Goal: Information Seeking & Learning: Check status

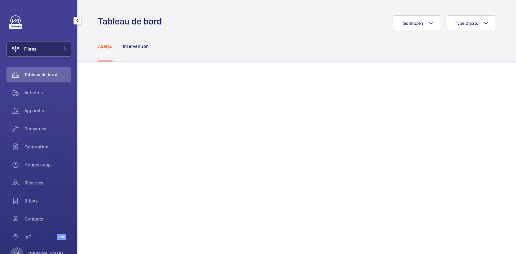
click at [52, 44] on button "Filtres" at bounding box center [38, 48] width 64 height 15
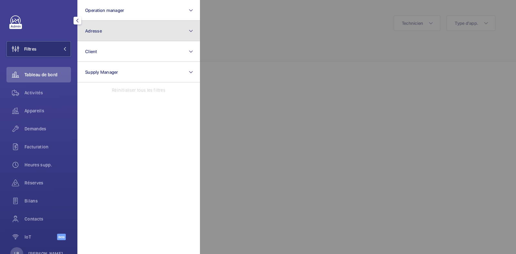
click at [111, 26] on button "Adresse" at bounding box center [138, 31] width 122 height 21
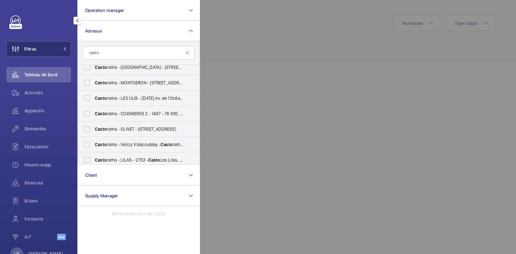
scroll to position [240, 0]
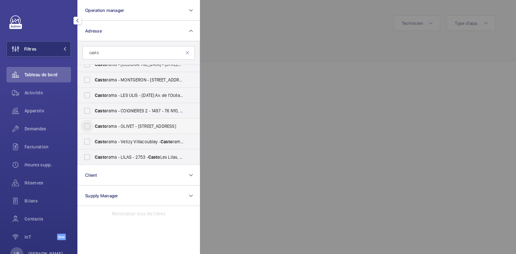
type input "casto"
click at [89, 123] on input "Casto rama - OLIVET - 1456 - 20 Rue de Gascogne, OLIVET 45160" at bounding box center [87, 126] width 13 height 13
checkbox input "true"
click at [61, 94] on span "Activités" at bounding box center [47, 93] width 46 height 6
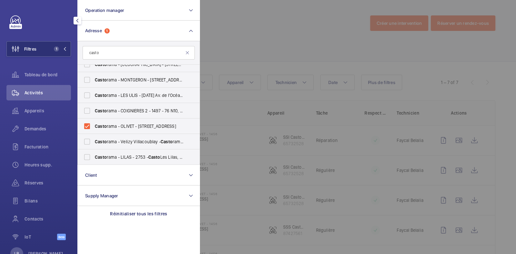
click at [264, 26] on div at bounding box center [458, 127] width 516 height 254
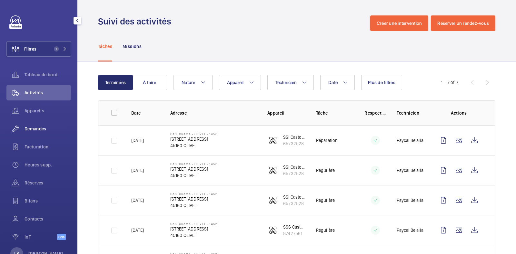
click at [33, 126] on span "Demandes" at bounding box center [47, 129] width 46 height 6
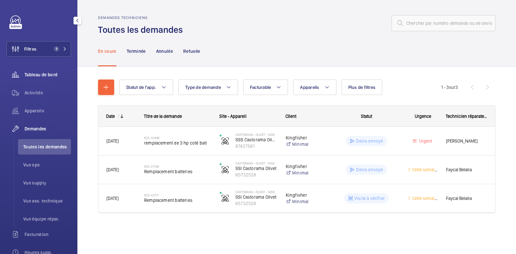
click at [45, 75] on span "Tableau de bord" at bounding box center [47, 75] width 46 height 6
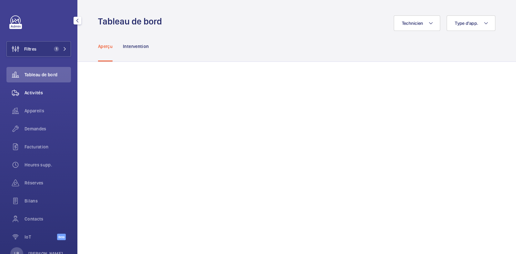
click at [31, 93] on span "Activités" at bounding box center [47, 93] width 46 height 6
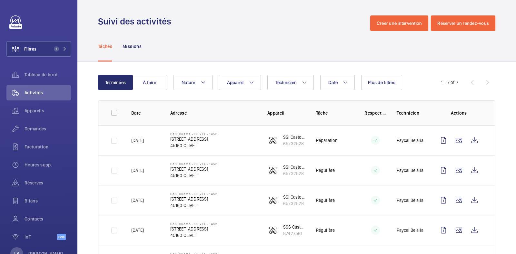
click at [128, 72] on div "Terminées À faire Date Technicien Appareil Nature Plus de filtres 1 – 7 of 7 Da…" at bounding box center [296, 206] width 438 height 289
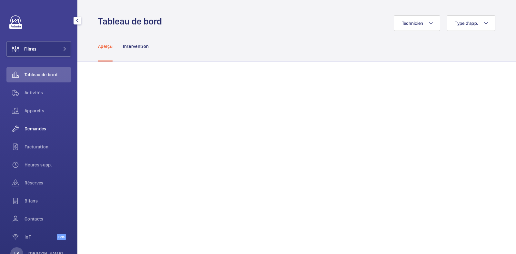
click at [34, 128] on span "Demandes" at bounding box center [47, 129] width 46 height 6
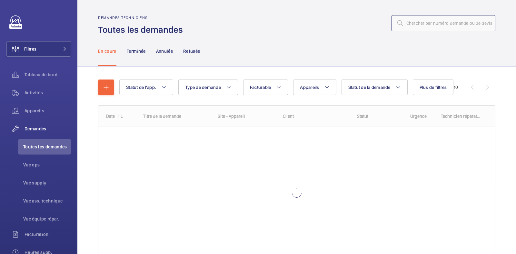
click at [437, 21] on input "text" at bounding box center [443, 23] width 104 height 16
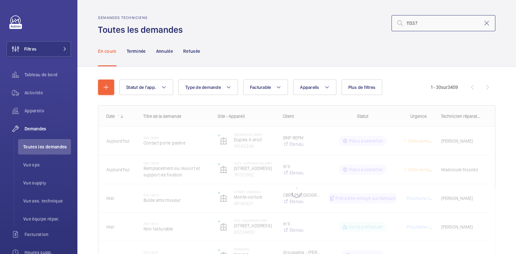
type input "11337"
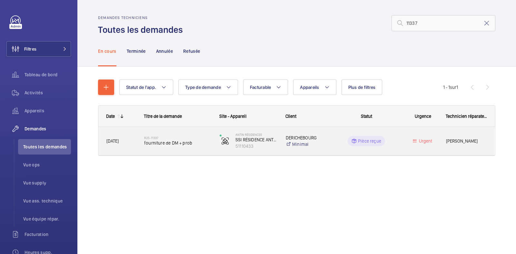
click at [203, 143] on span "fourniture de DM + prob" at bounding box center [177, 143] width 67 height 6
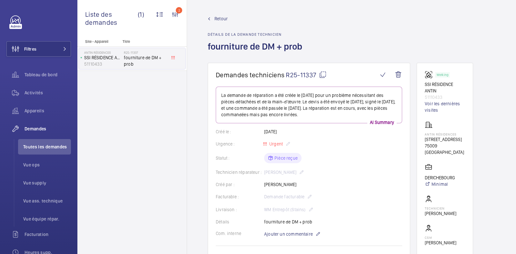
click at [216, 17] on span "Retour" at bounding box center [220, 18] width 13 height 6
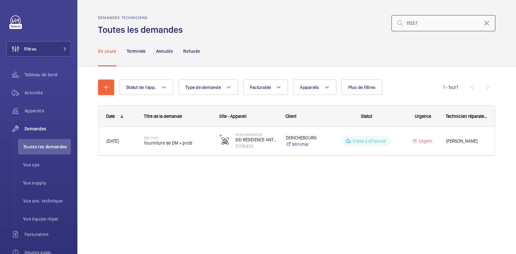
click at [427, 27] on input "11337" at bounding box center [443, 23] width 104 height 16
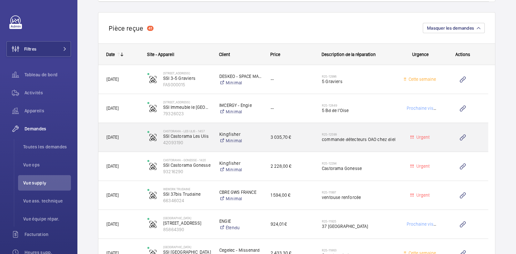
scroll to position [556, 0]
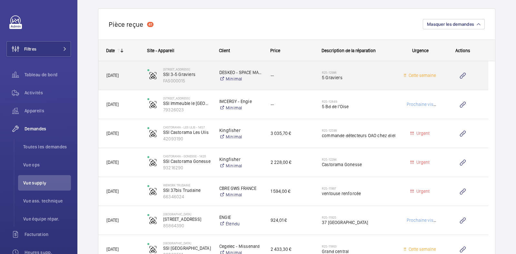
click at [373, 77] on span "5 Graviers" at bounding box center [359, 77] width 74 height 6
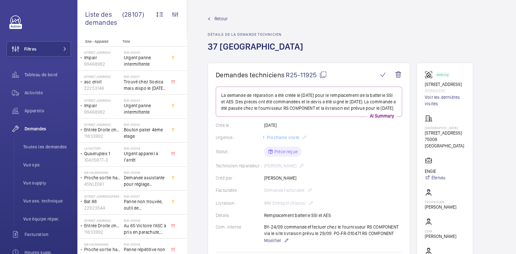
click at [321, 73] on mat-icon at bounding box center [323, 75] width 8 height 8
click at [50, 49] on button "Filtres" at bounding box center [38, 48] width 64 height 15
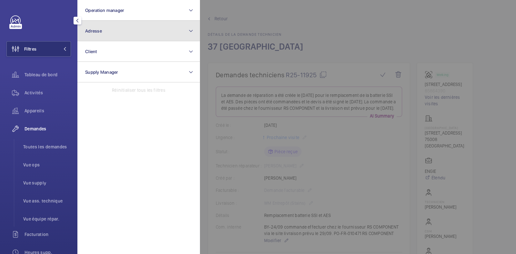
click at [120, 23] on button "Adresse" at bounding box center [138, 31] width 122 height 21
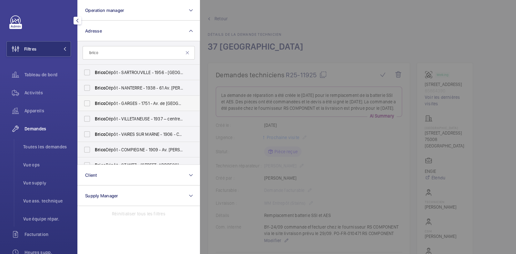
type input "brico"
click at [144, 104] on span "Brico Dépôt - GARGES - 1751 - Av. de Stalingrad, GARGES-LÈS-GONESSE 95140" at bounding box center [139, 103] width 89 height 6
click at [88, 105] on input "Brico Dépôt - GARGES - 1751 - Av. de Stalingrad, GARGES-LÈS-GONESSE 95140" at bounding box center [87, 103] width 13 height 13
checkbox input "true"
click at [40, 89] on div "Activités" at bounding box center [38, 92] width 64 height 15
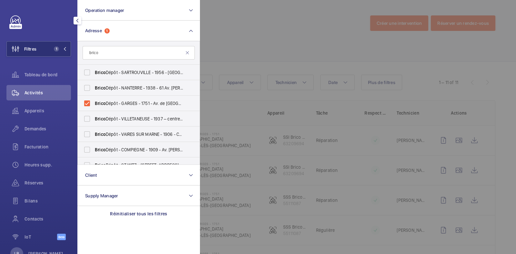
click at [311, 21] on div at bounding box center [458, 127] width 516 height 254
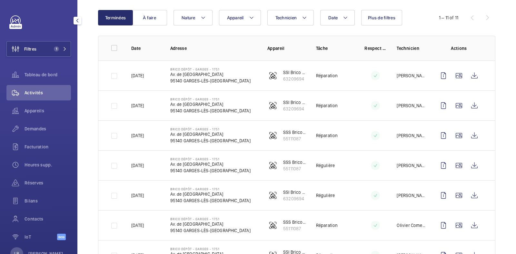
scroll to position [67, 0]
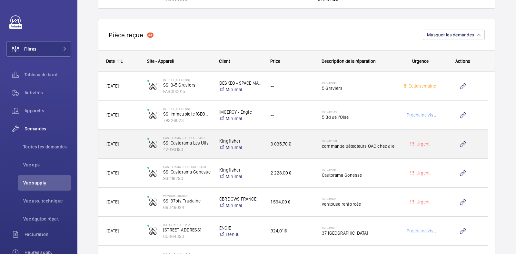
scroll to position [608, 0]
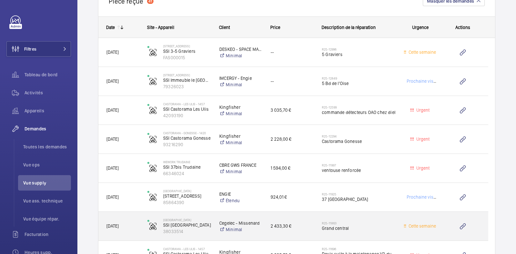
click at [383, 221] on h2 "R25-11863" at bounding box center [359, 223] width 74 height 4
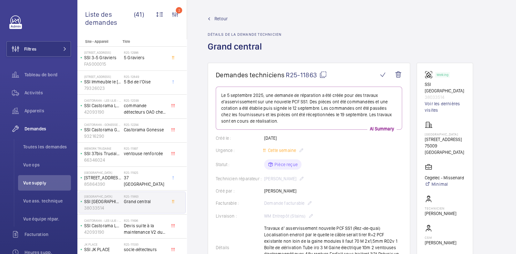
click at [322, 74] on mat-icon at bounding box center [323, 75] width 8 height 8
